Goal: Transaction & Acquisition: Purchase product/service

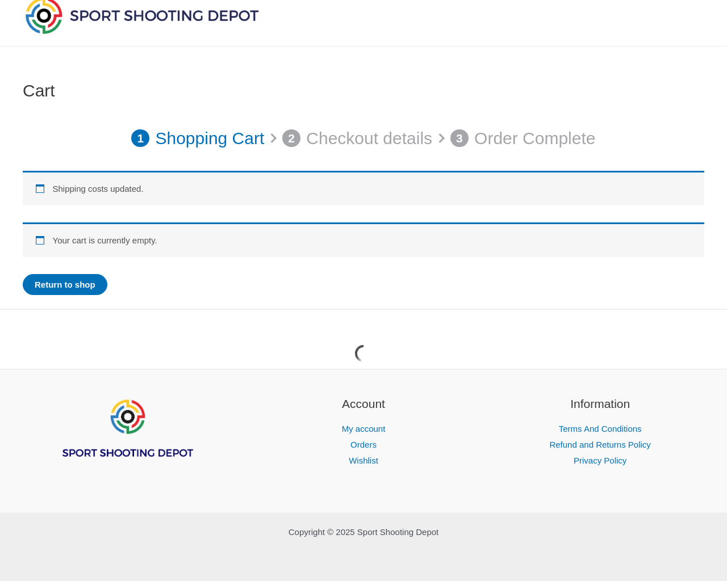
scroll to position [43, 0]
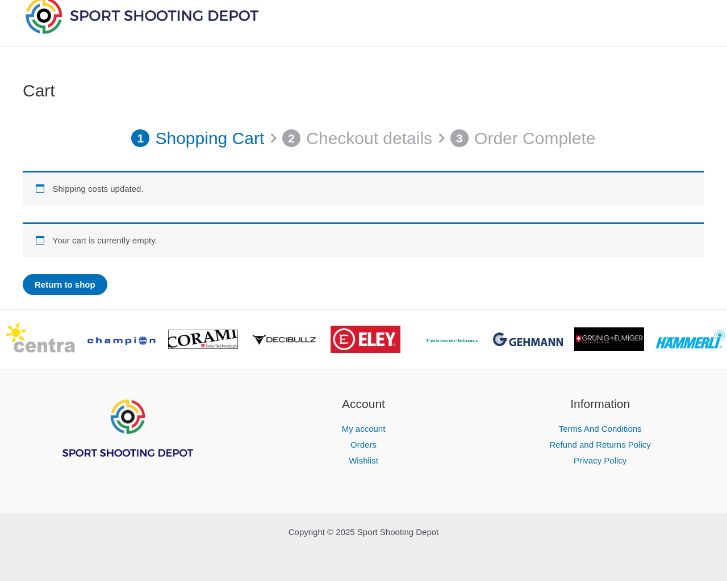
type input "***"
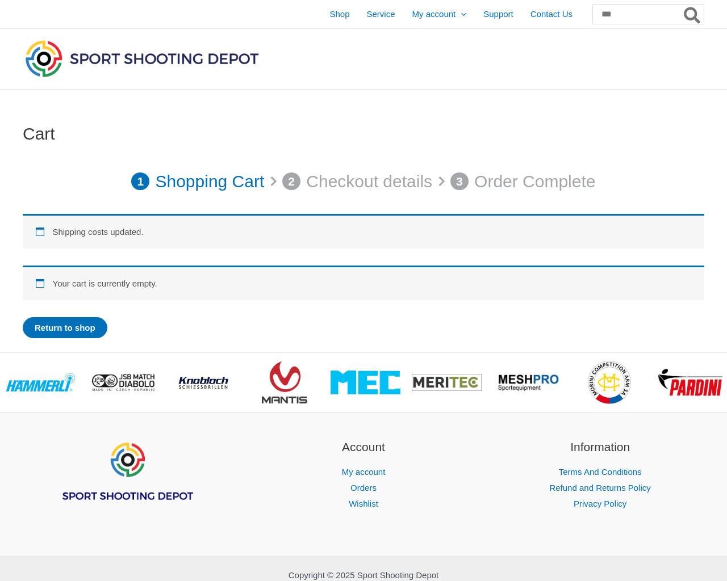
scroll to position [43, 0]
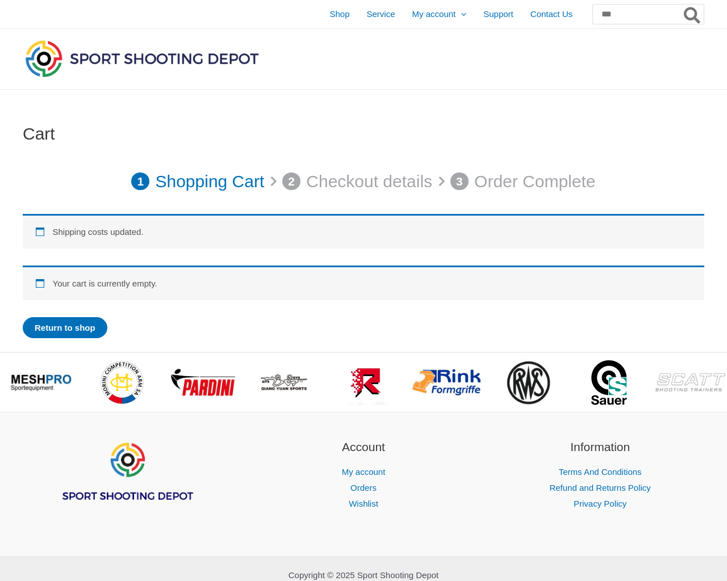
scroll to position [43, 0]
